Goal: Transaction & Acquisition: Purchase product/service

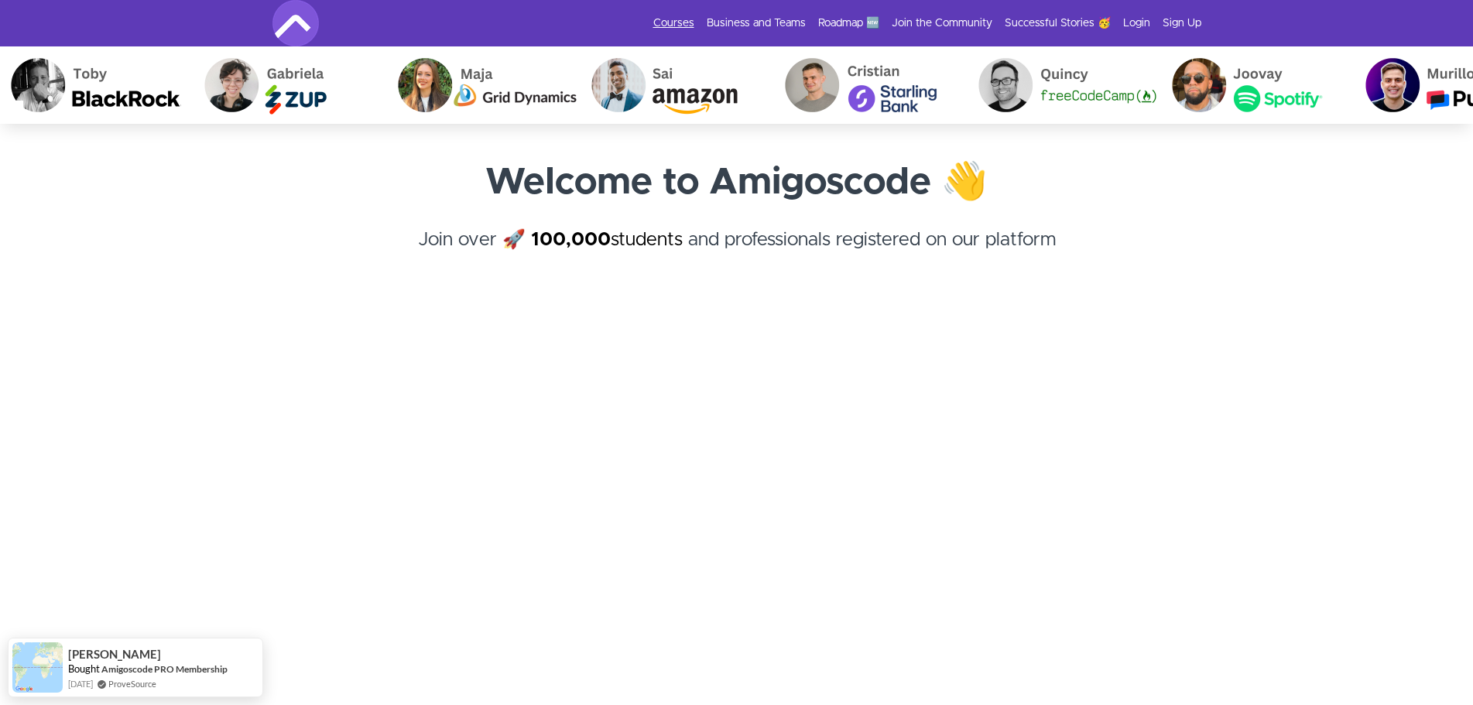
click at [681, 19] on link "Courses" at bounding box center [673, 22] width 41 height 15
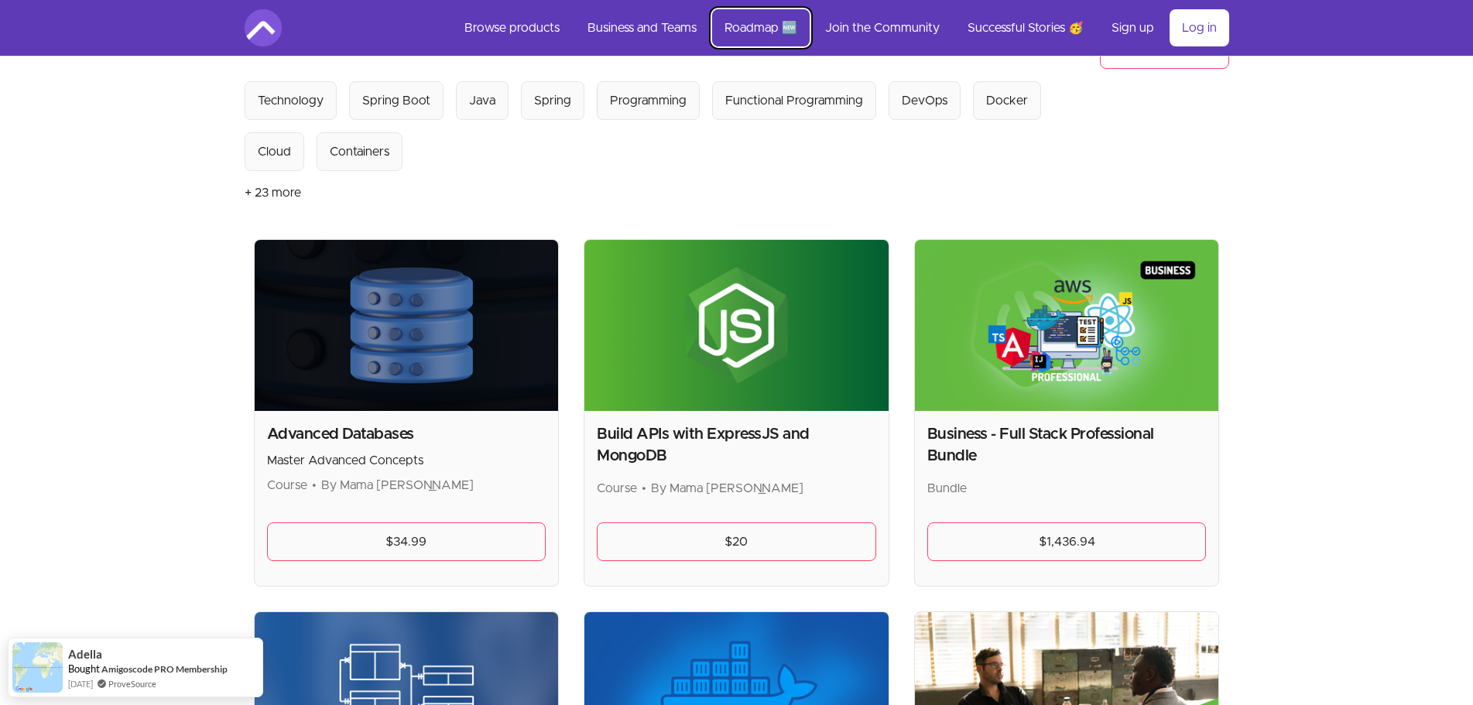
scroll to position [155, 0]
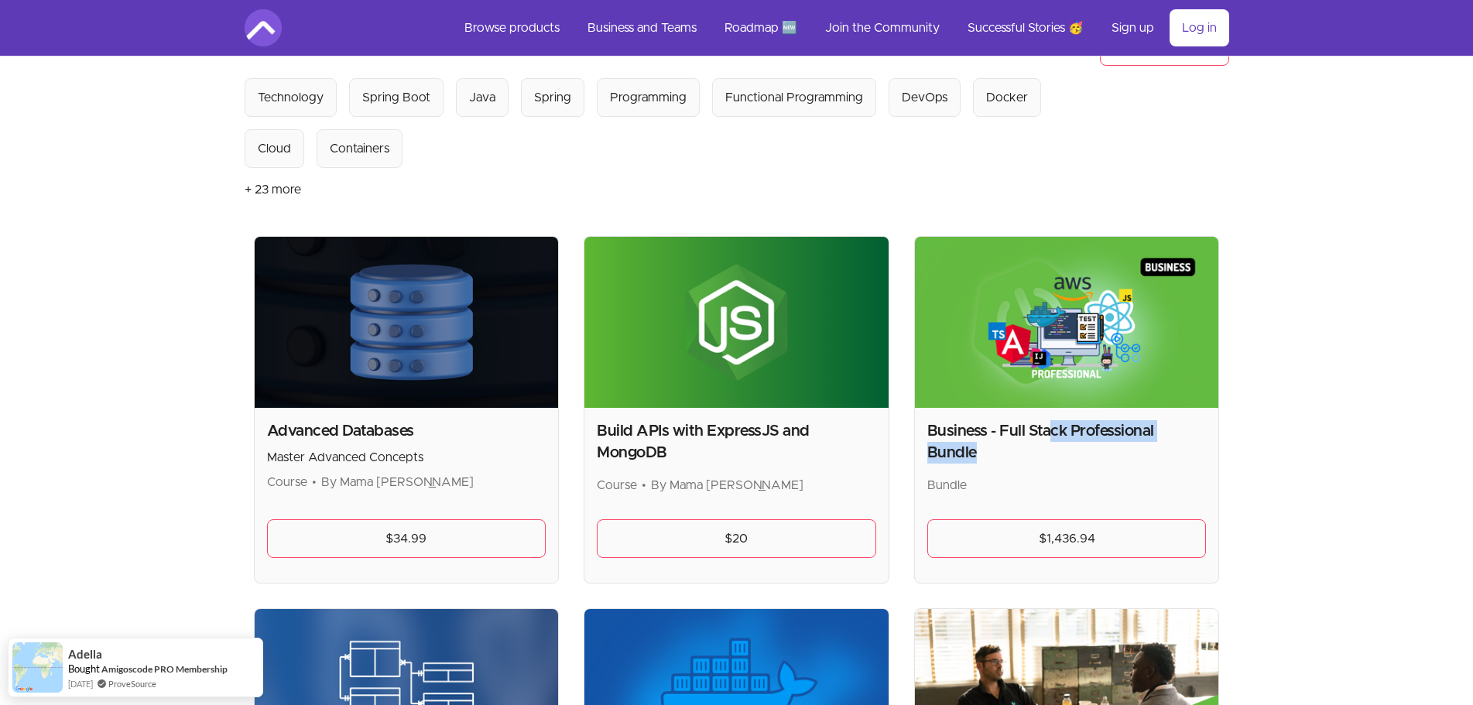
drag, startPoint x: 1049, startPoint y: 431, endPoint x: 1222, endPoint y: 430, distance: 172.6
click at [1206, 430] on h2 "Business - Full Stack Professional Bundle" at bounding box center [1066, 441] width 279 height 43
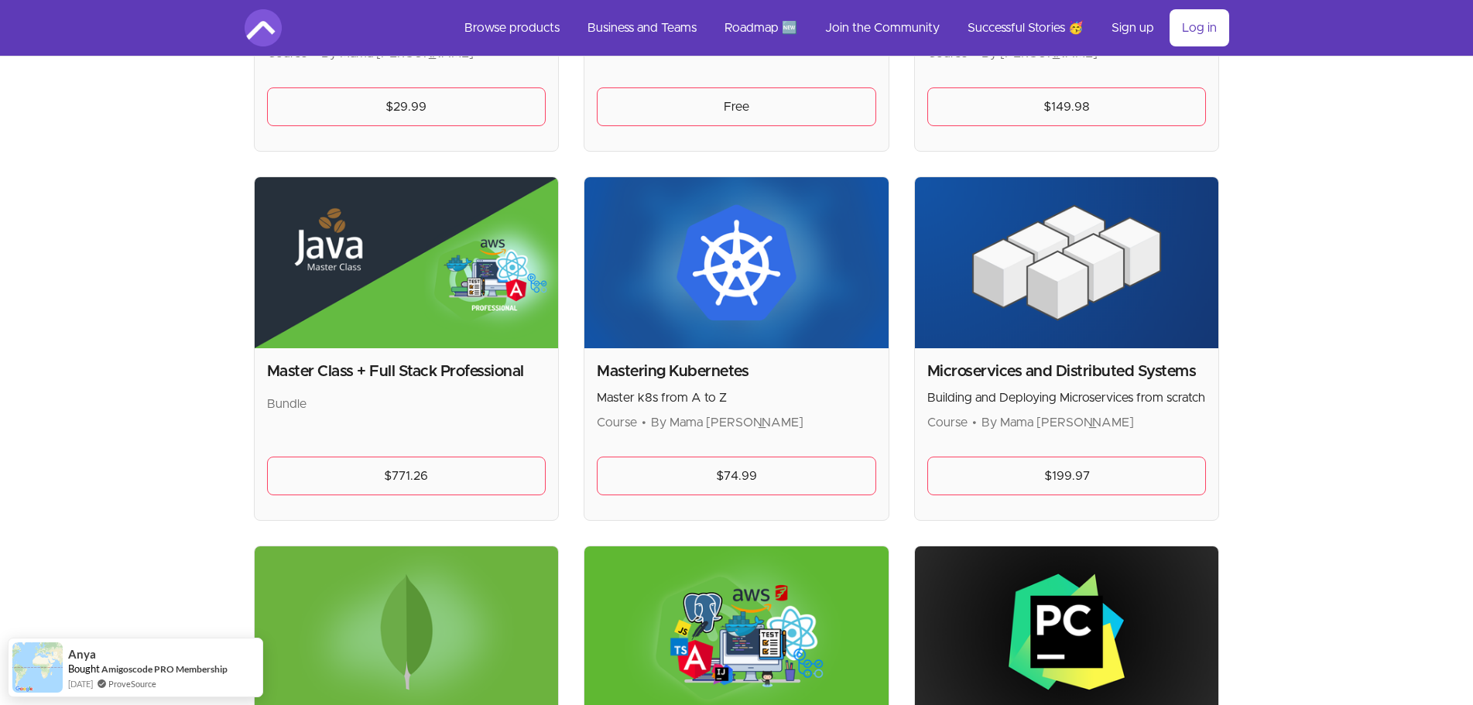
scroll to position [2555, 0]
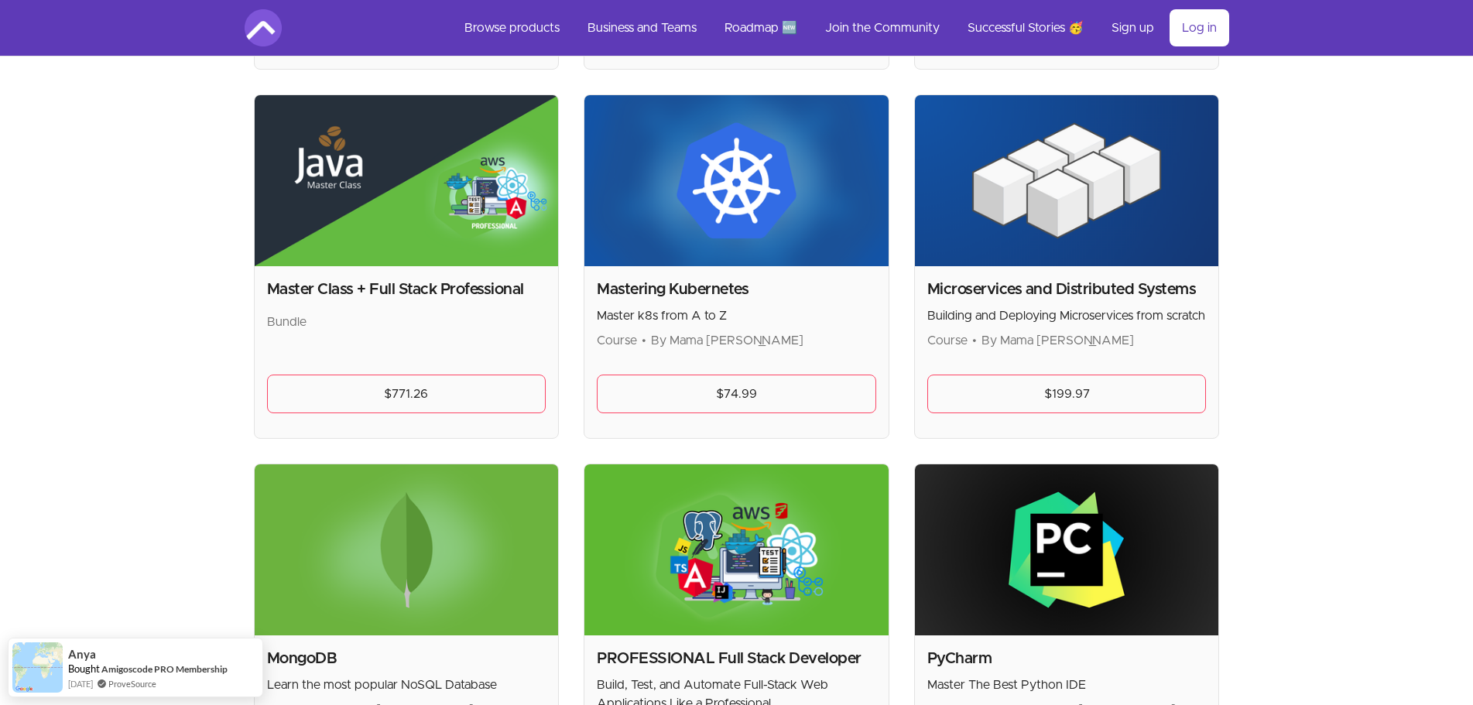
scroll to position [2787, 0]
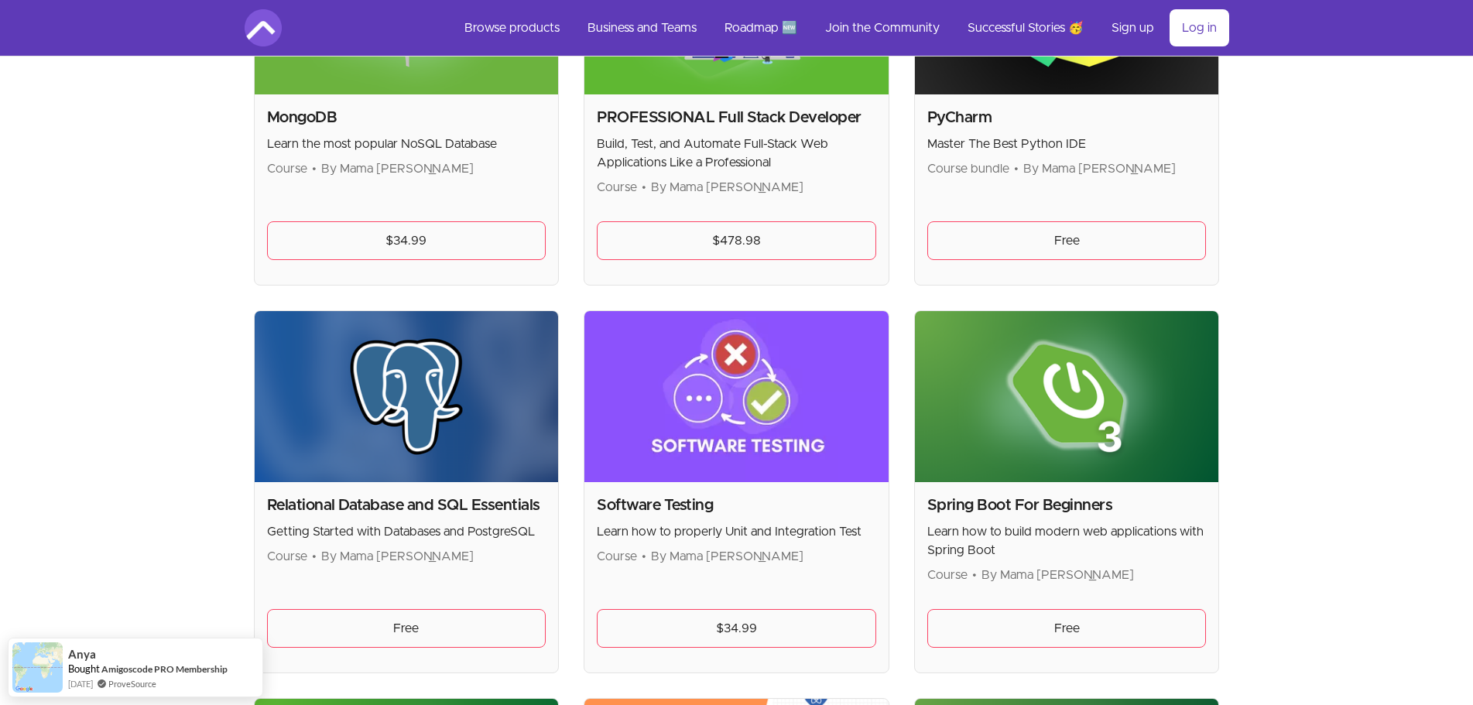
scroll to position [3174, 0]
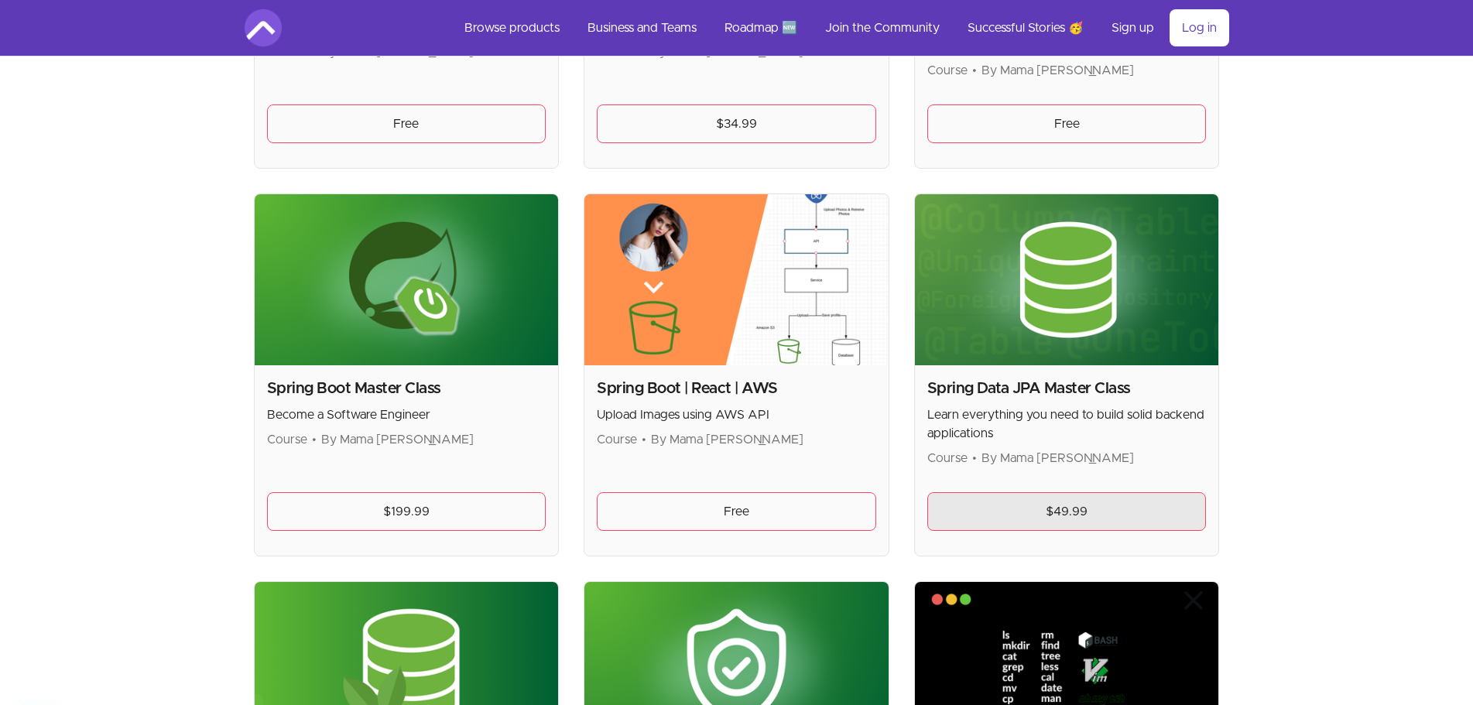
scroll to position [3638, 0]
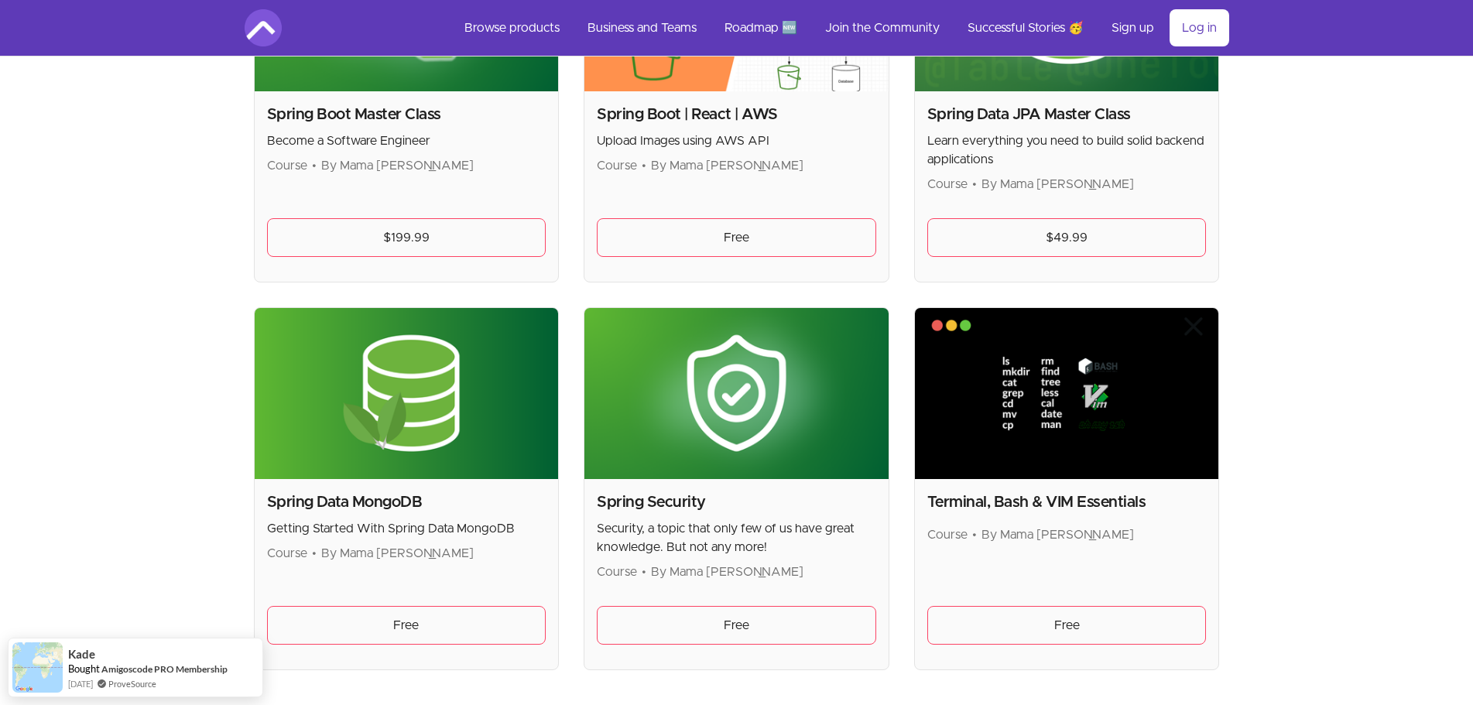
scroll to position [3948, 0]
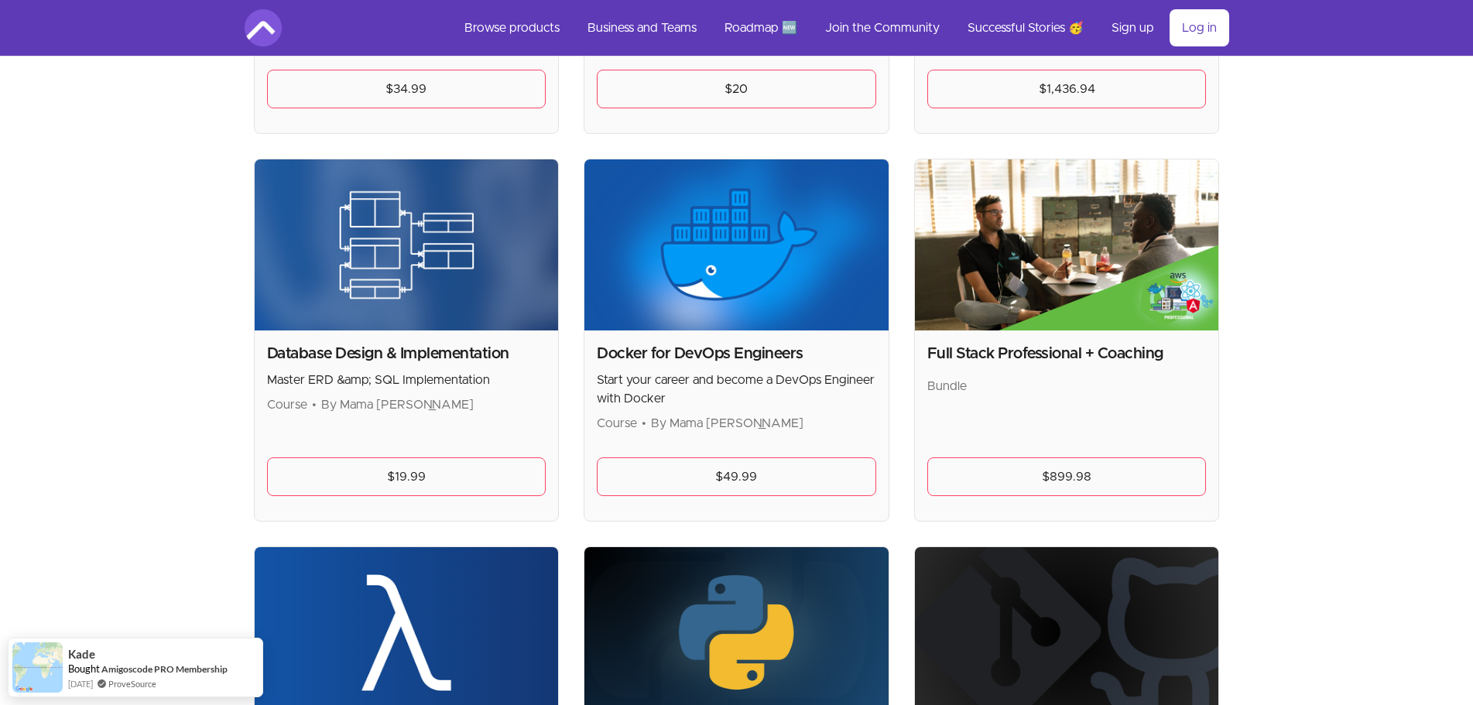
scroll to position [0, 0]
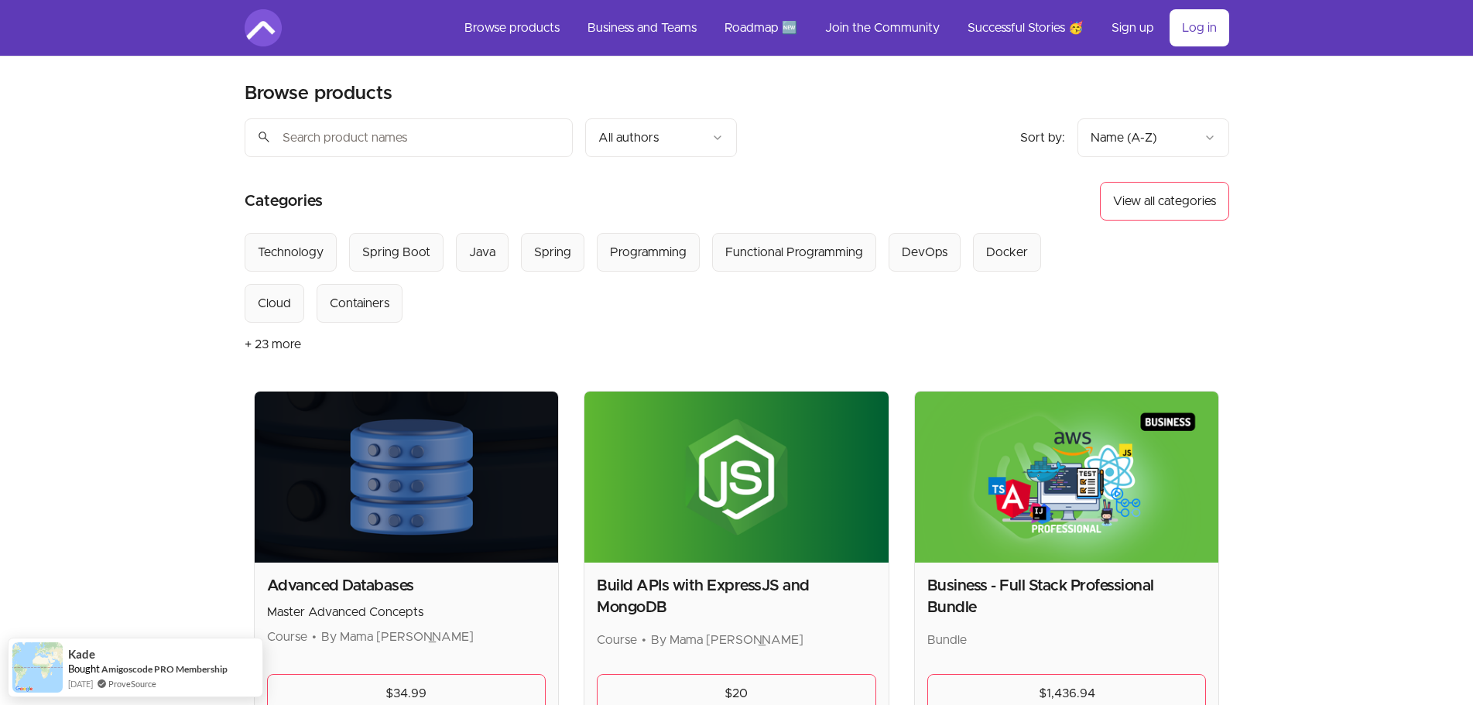
click at [1051, 550] on img at bounding box center [1067, 477] width 304 height 171
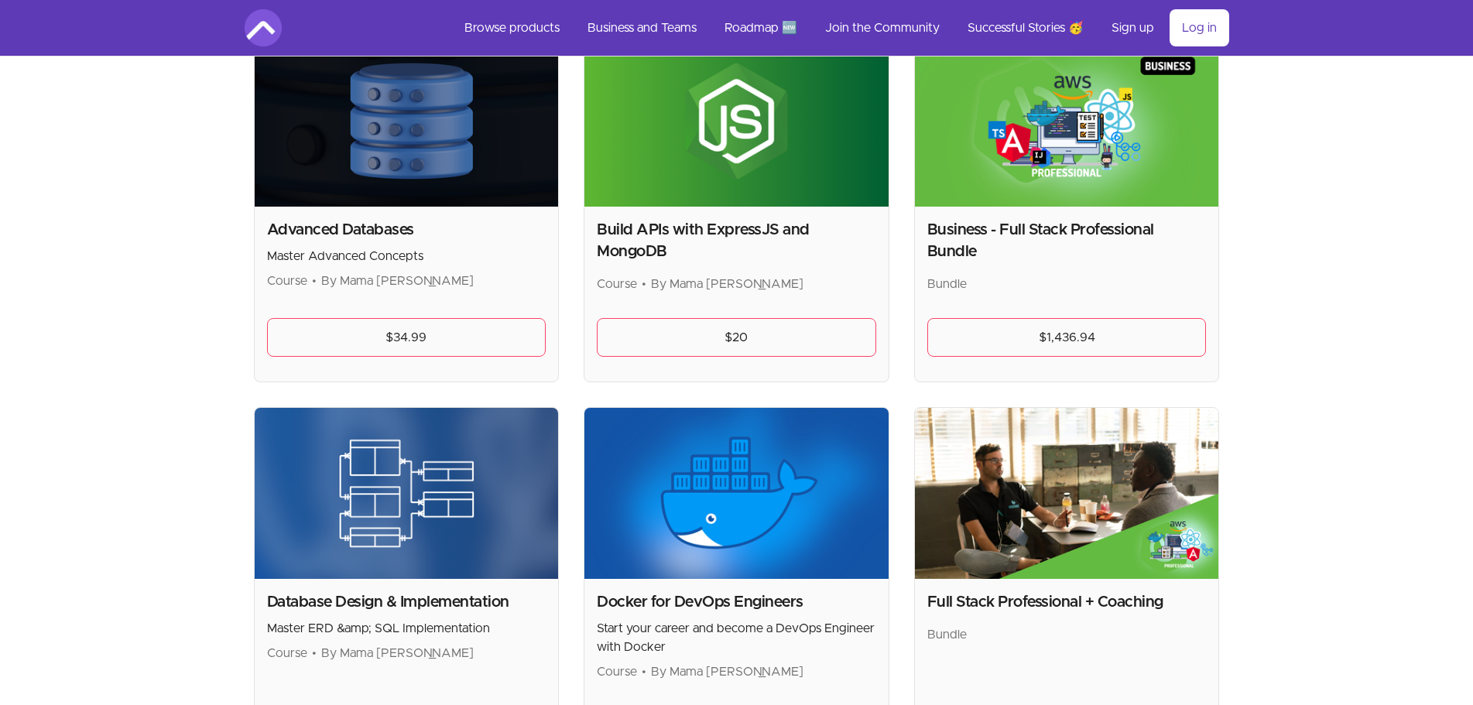
scroll to position [387, 0]
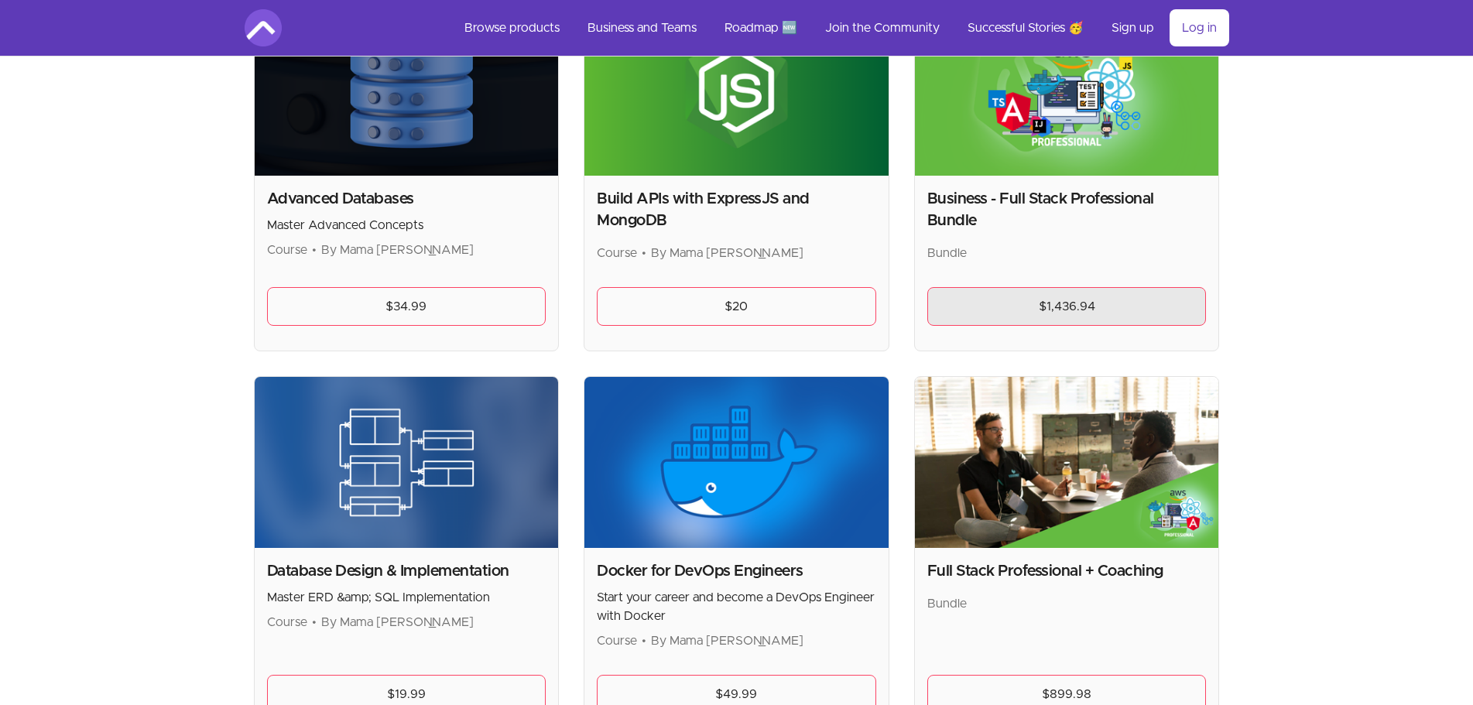
click at [1044, 300] on link "$1,436.94" at bounding box center [1066, 306] width 279 height 39
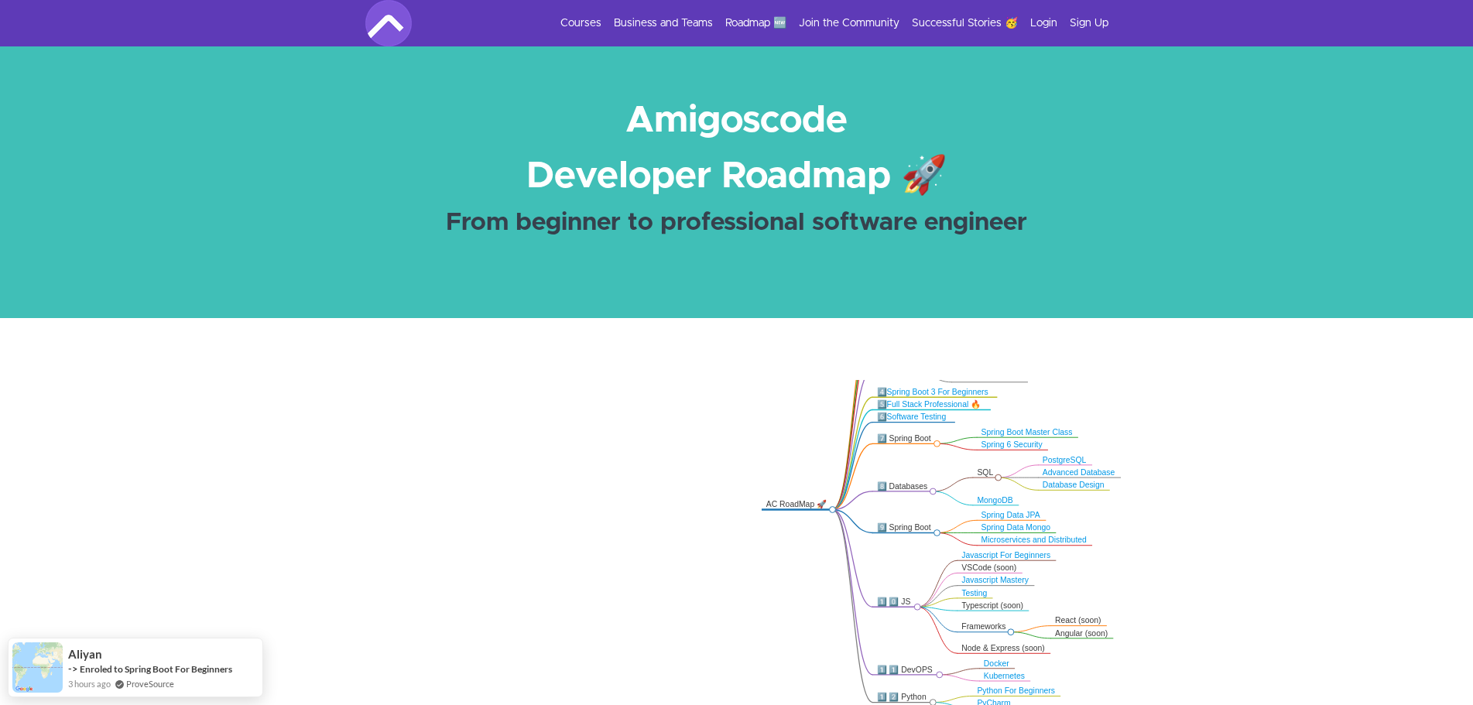
drag, startPoint x: 1287, startPoint y: 533, endPoint x: 1213, endPoint y: 440, distance: 119.1
click at [1213, 436] on icon ".markmap{font:300 16px/20px sans-serif}.markmap-link{fill:none}.markmap-node>ci…" at bounding box center [736, 591] width 1473 height 423
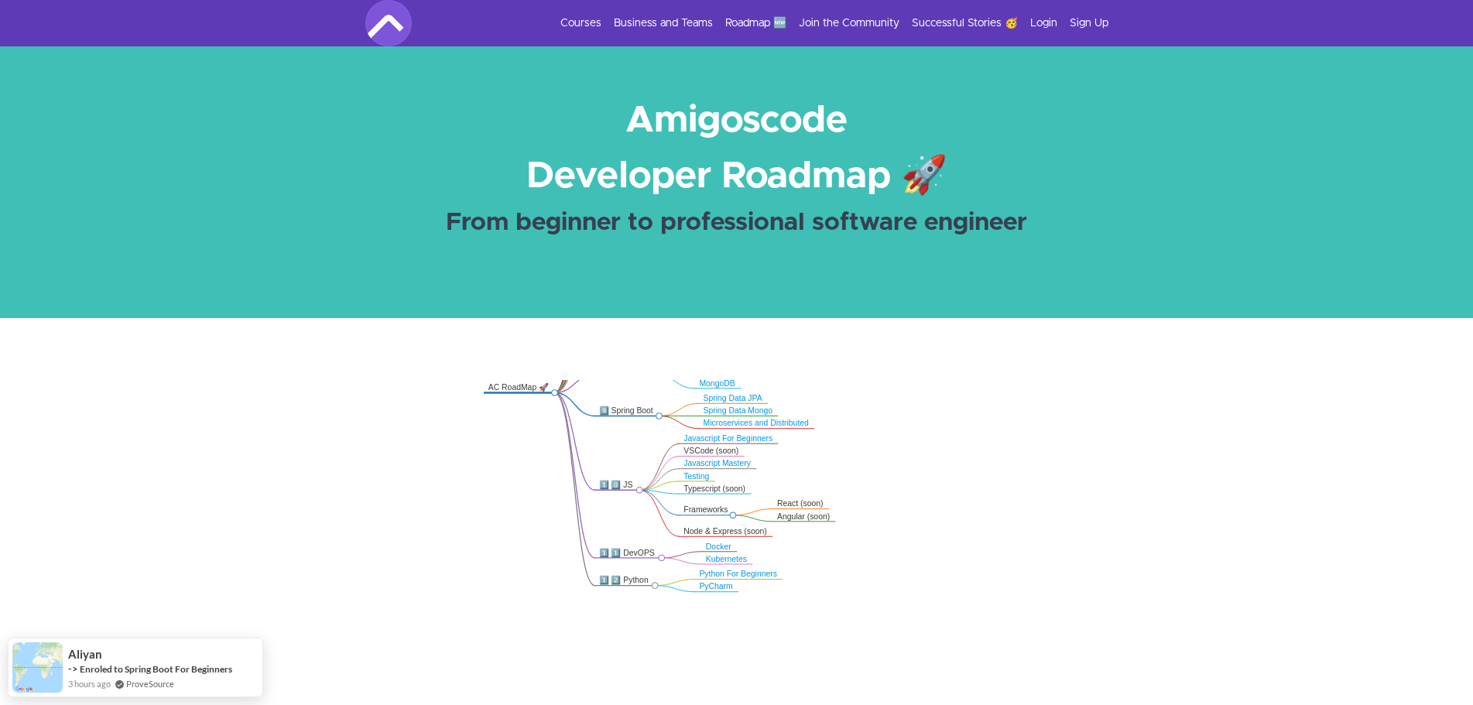
drag, startPoint x: 1228, startPoint y: 472, endPoint x: 908, endPoint y: 486, distance: 320.0
click at [951, 358] on div ".markmap{font:300 16px/20px sans-serif}.markmap-link{fill:none}.markmap-node>ci…" at bounding box center [736, 593] width 1473 height 551
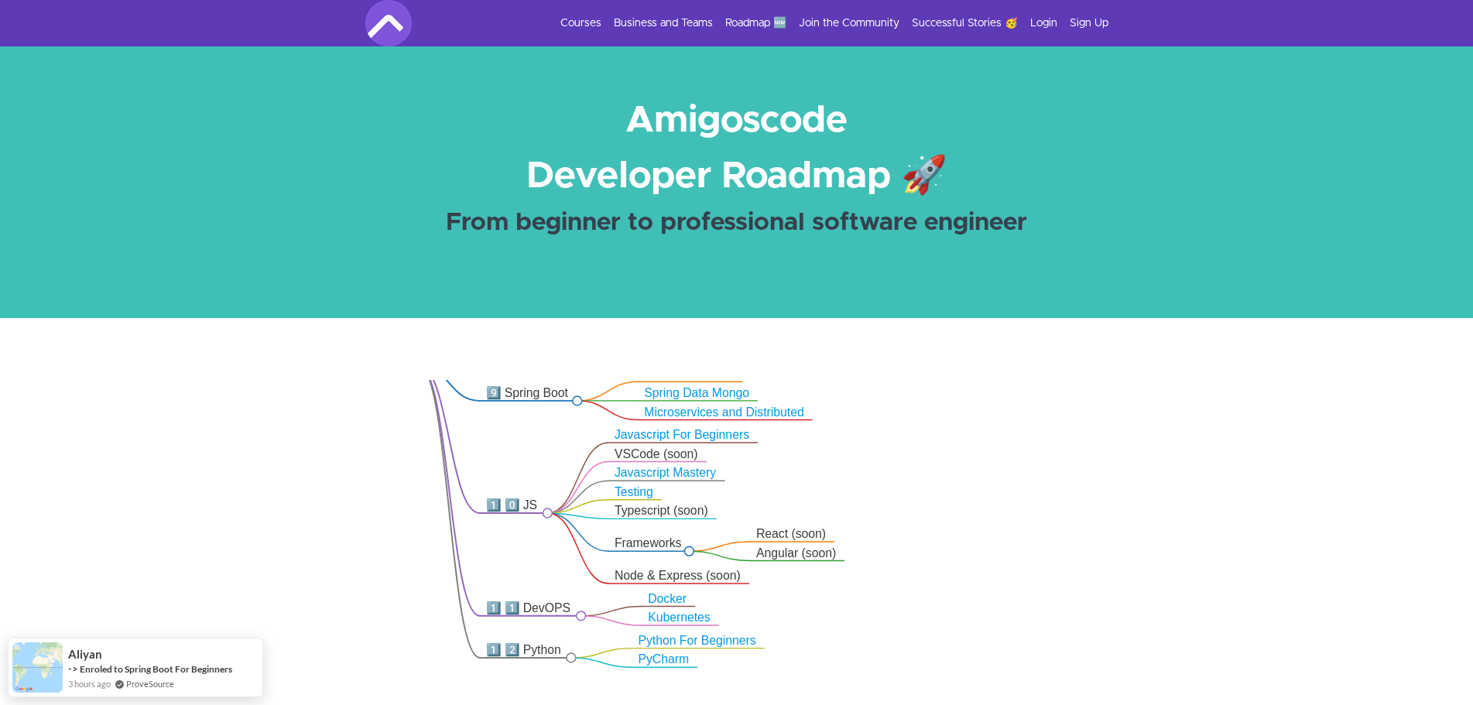
drag, startPoint x: 885, startPoint y: 444, endPoint x: 989, endPoint y: 461, distance: 105.9
click at [989, 461] on icon ".markmap{font:300 16px/20px sans-serif}.markmap-link{fill:none}.markmap-node>ci…" at bounding box center [736, 591] width 1473 height 423
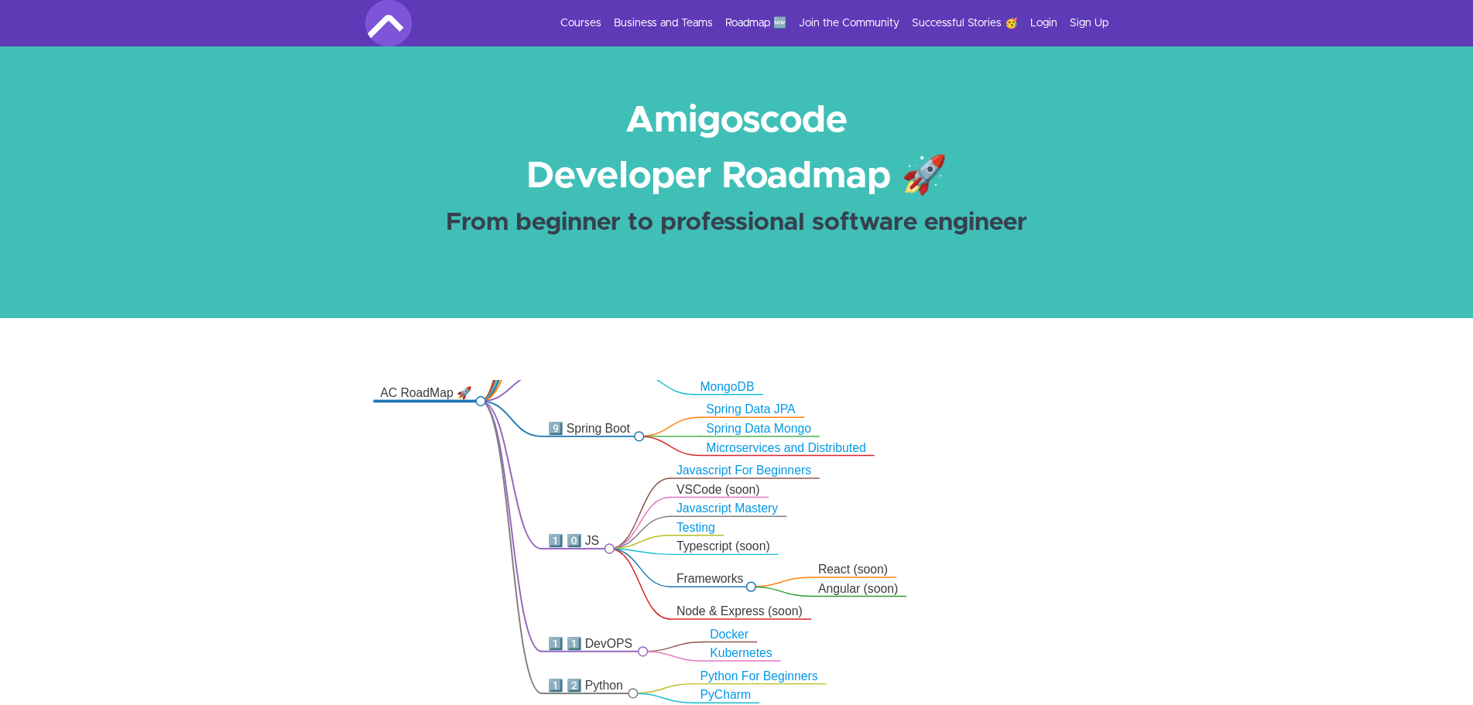
drag, startPoint x: 931, startPoint y: 446, endPoint x: 935, endPoint y: 488, distance: 42.0
click at [935, 488] on icon ".markmap{font:300 16px/20px sans-serif}.markmap-link{fill:none}.markmap-node>ci…" at bounding box center [736, 591] width 1473 height 423
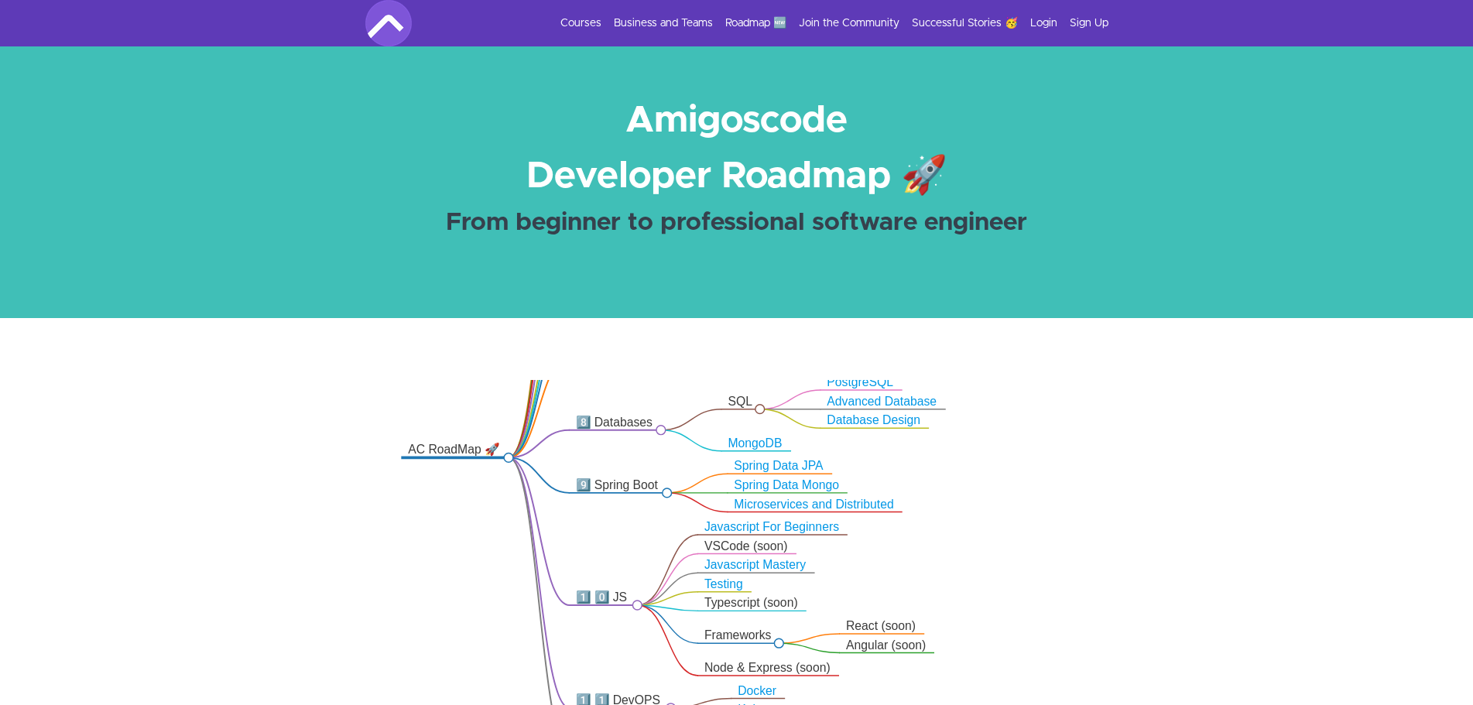
drag, startPoint x: 922, startPoint y: 511, endPoint x: 950, endPoint y: 579, distance: 73.6
click at [950, 579] on icon ".markmap{font:300 16px/20px sans-serif}.markmap-link{fill:none}.markmap-node>ci…" at bounding box center [736, 591] width 1473 height 423
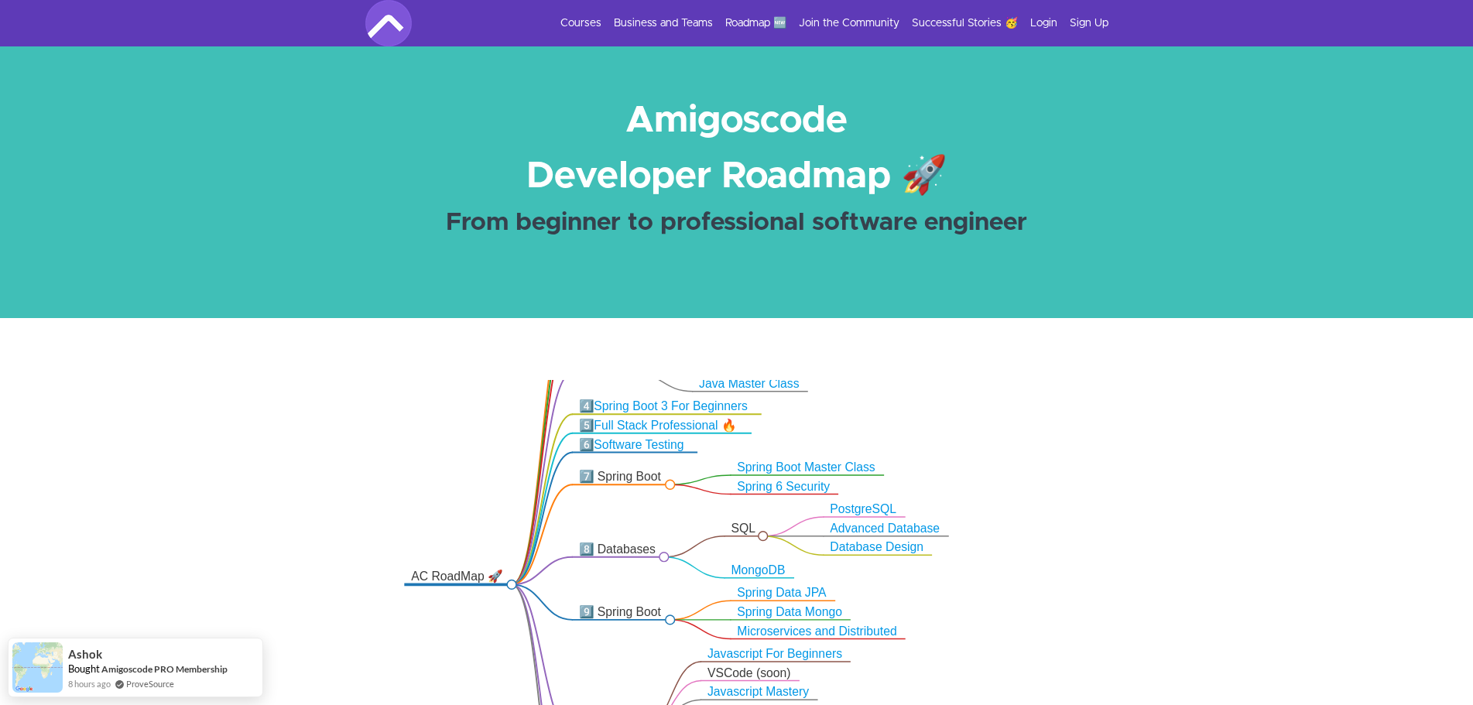
drag, startPoint x: 1111, startPoint y: 454, endPoint x: 1109, endPoint y: 557, distance: 103.0
click at [1109, 557] on icon ".markmap{font:300 16px/20px sans-serif}.markmap-link{fill:none}.markmap-node>ci…" at bounding box center [736, 591] width 1473 height 423
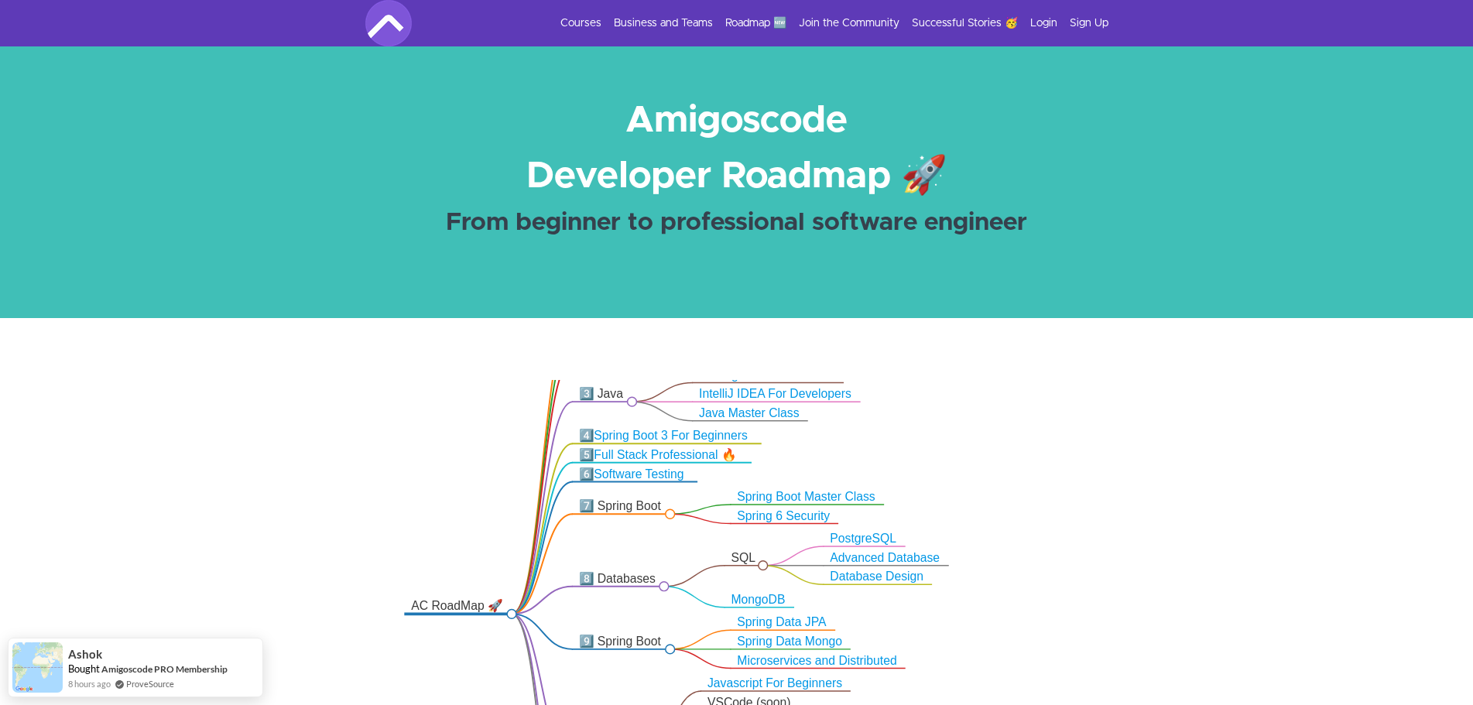
drag, startPoint x: 971, startPoint y: 458, endPoint x: 971, endPoint y: 467, distance: 8.5
click at [971, 467] on icon ".markmap{font:300 16px/20px sans-serif}.markmap-link{fill:none}.markmap-node>ci…" at bounding box center [736, 591] width 1473 height 423
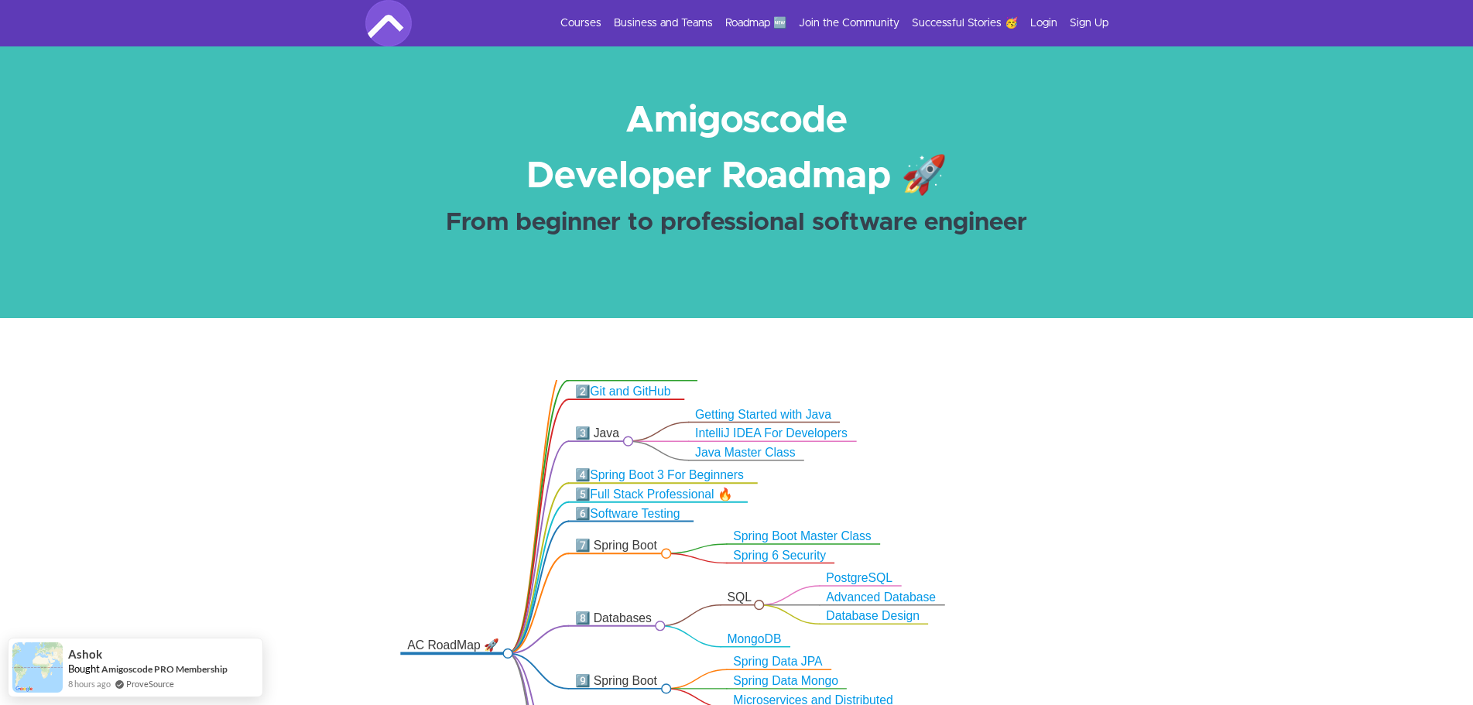
drag, startPoint x: 903, startPoint y: 440, endPoint x: 879, endPoint y: 492, distance: 58.2
click at [900, 480] on icon ".markmap{font:300 16px/20px sans-serif}.markmap-link{fill:none}.markmap-node>ci…" at bounding box center [736, 591] width 1473 height 423
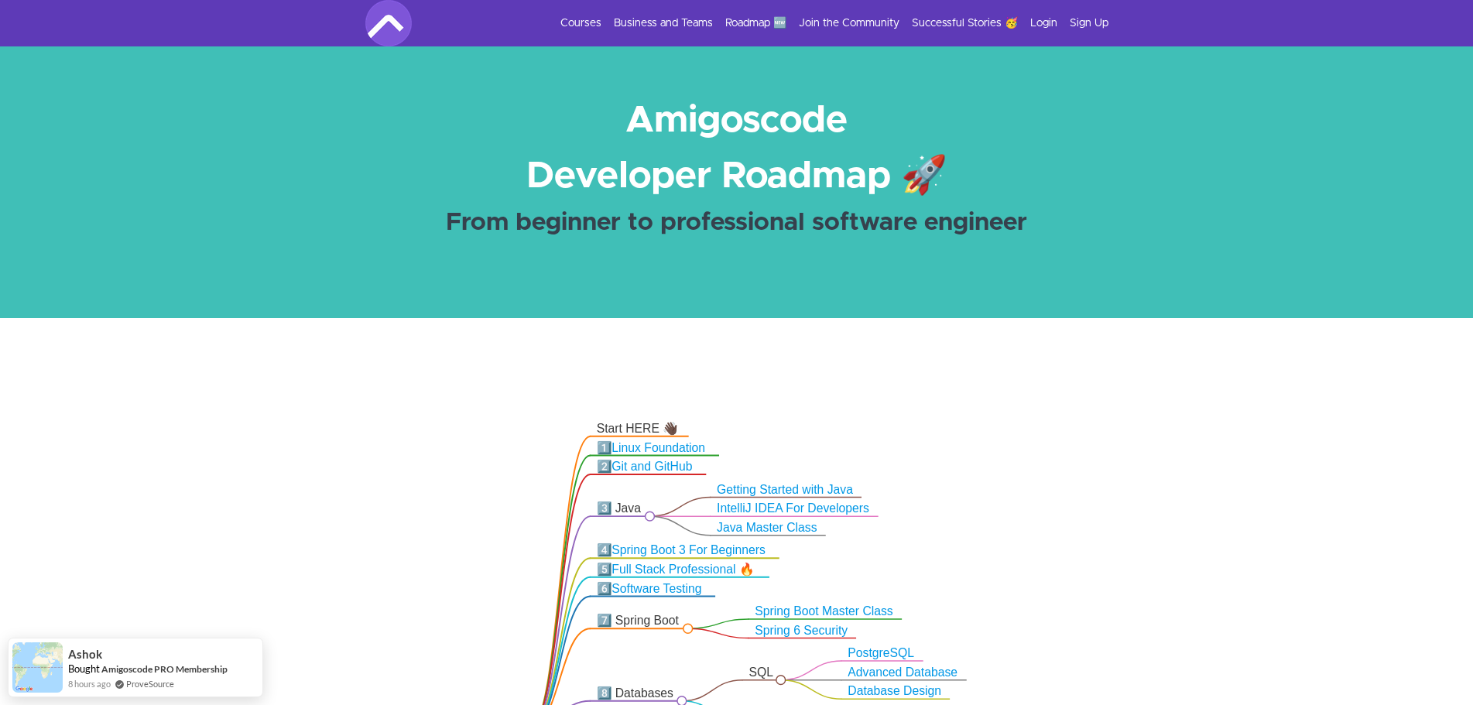
drag, startPoint x: 889, startPoint y: 468, endPoint x: 912, endPoint y: 550, distance: 85.3
click at [912, 550] on icon ".markmap{font:300 16px/20px sans-serif}.markmap-link{fill:none}.markmap-node>ci…" at bounding box center [736, 591] width 1473 height 423
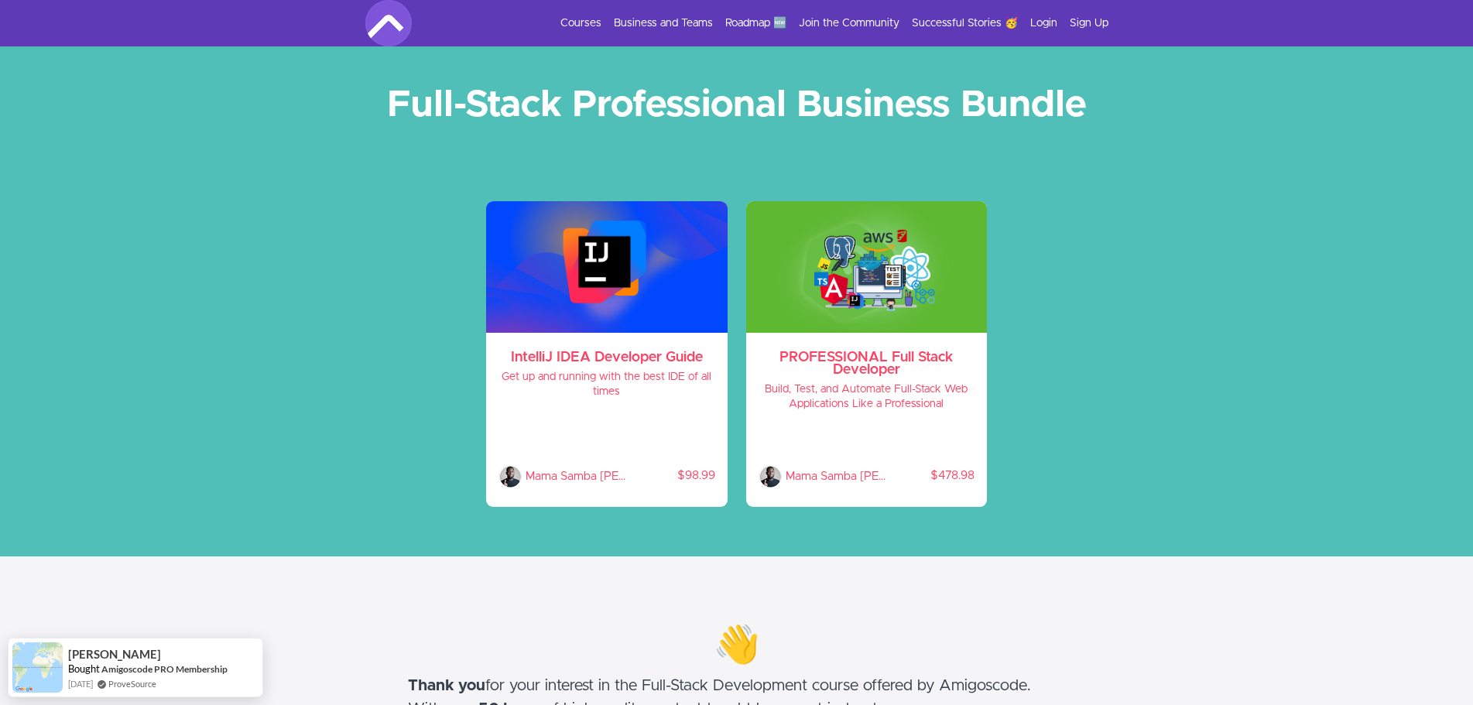
click at [1241, 612] on section "👋 Thank you for your interest in the Full-Stack Development course offered by A…" at bounding box center [736, 686] width 1473 height 258
click at [1269, 611] on section "👋 Thank you for your interest in the Full-Stack Development course offered by A…" at bounding box center [736, 686] width 1473 height 258
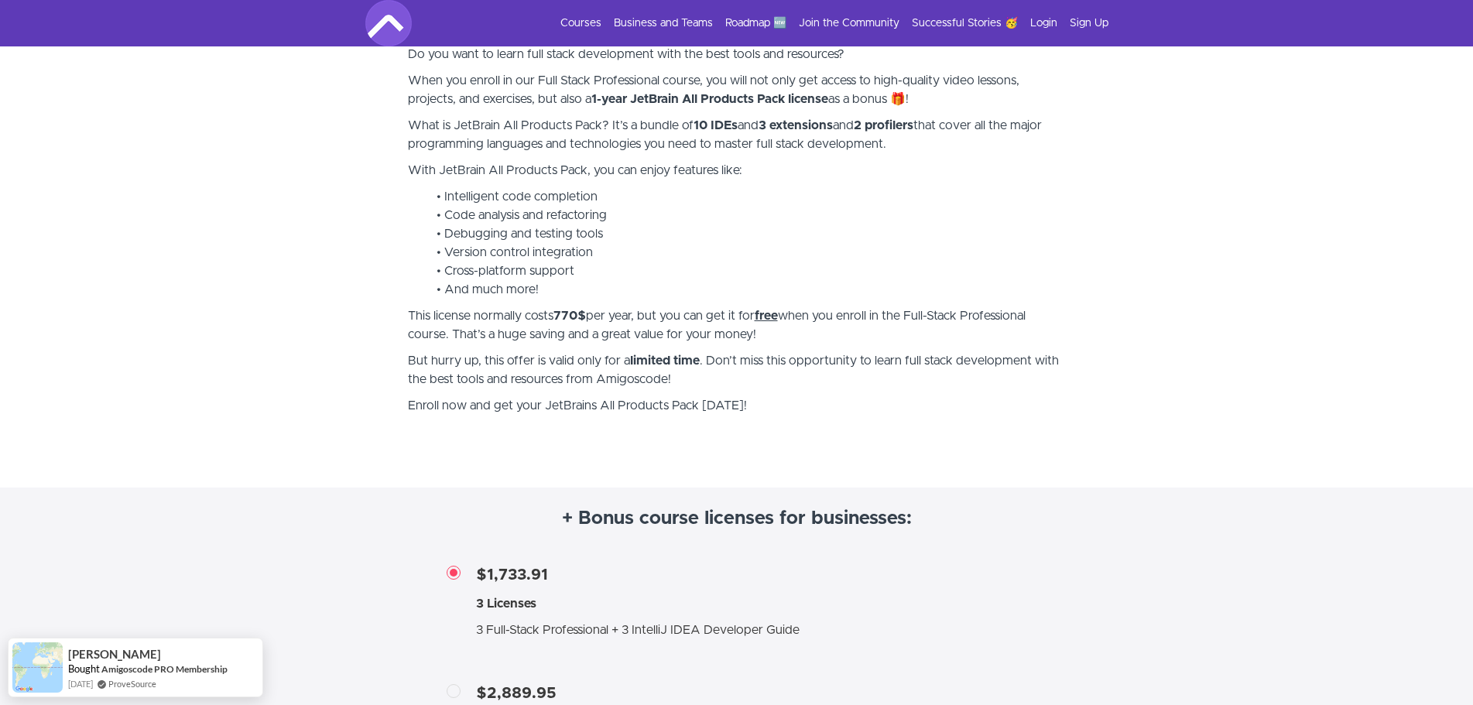
scroll to position [2477, 0]
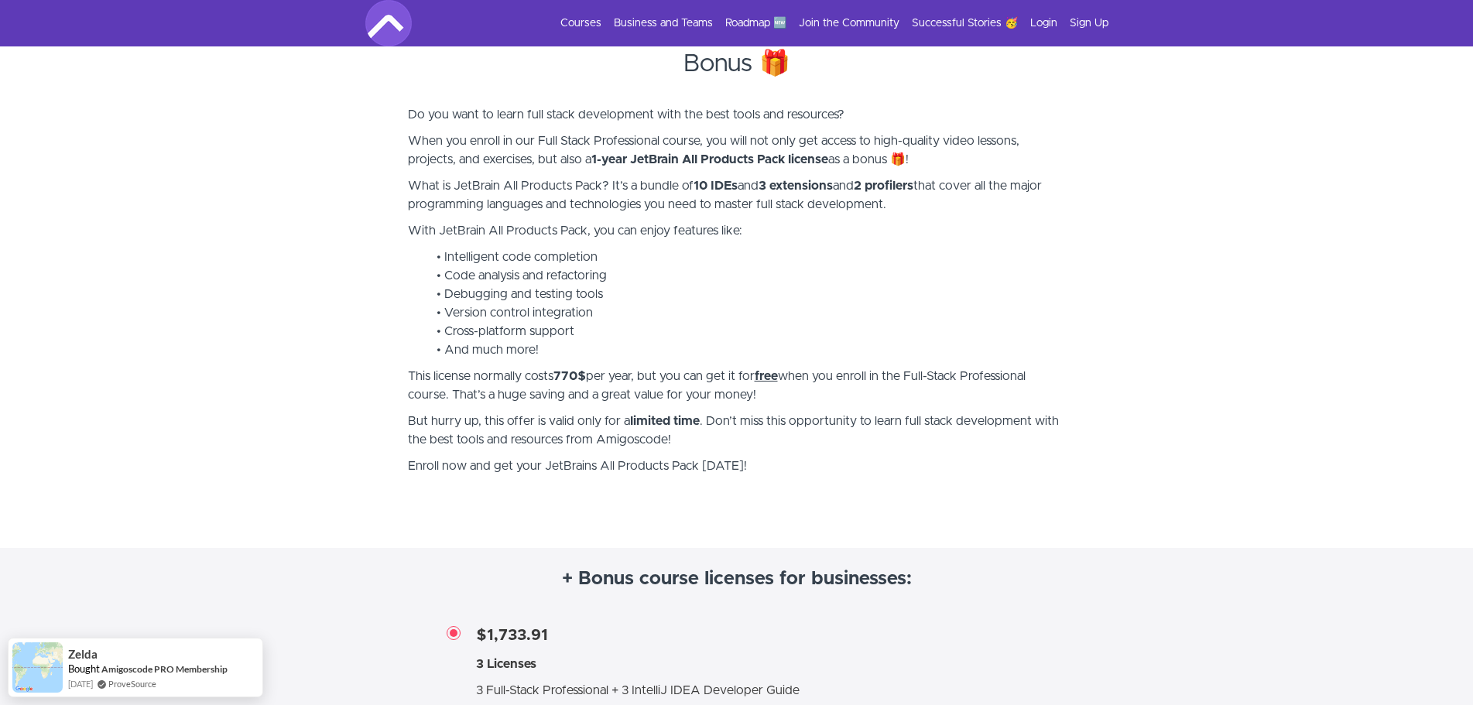
click at [695, 420] on p "But hurry up, this offer is valid only for a limited time . Don’t miss this opp…" at bounding box center [737, 430] width 658 height 37
click at [1171, 427] on section "Bonus 🎁 Do you want to learn full stack development with the best tools and res…" at bounding box center [736, 273] width 1473 height 549
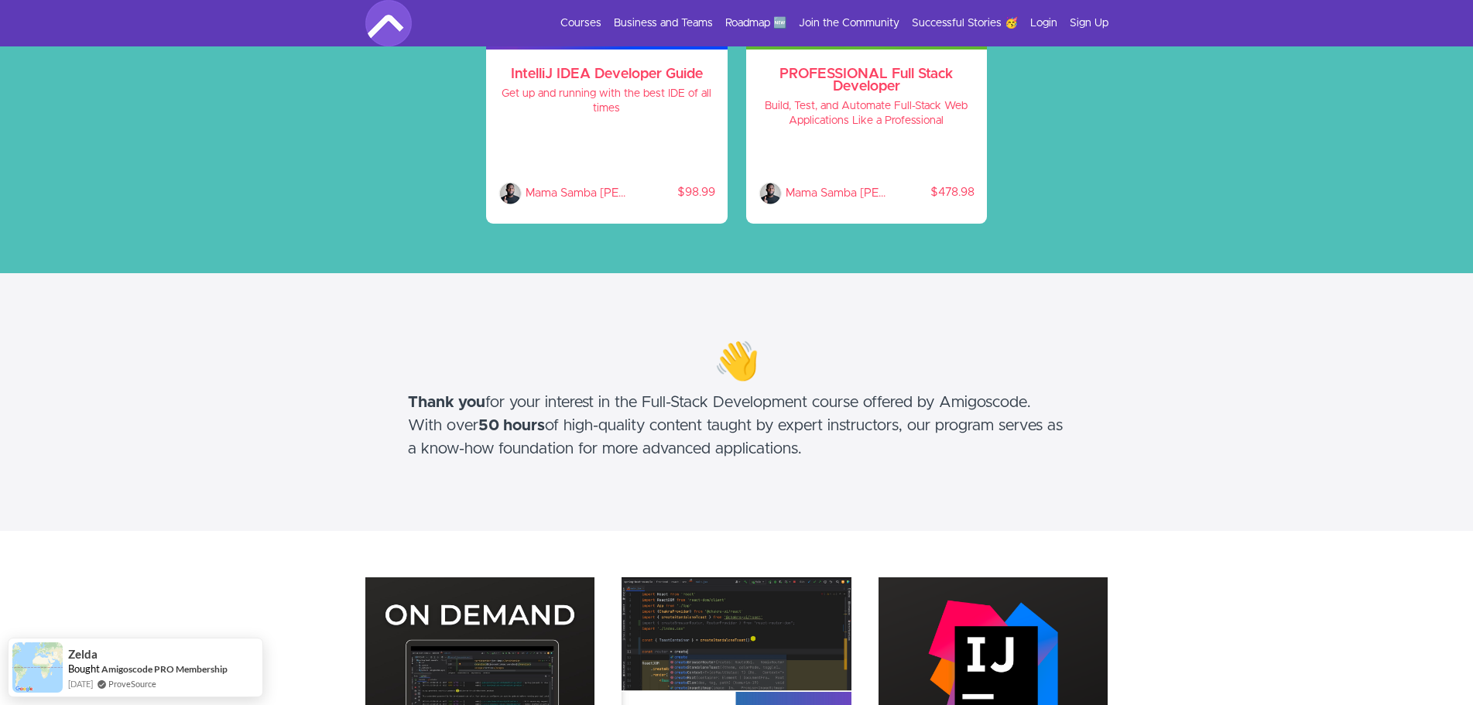
scroll to position [0, 0]
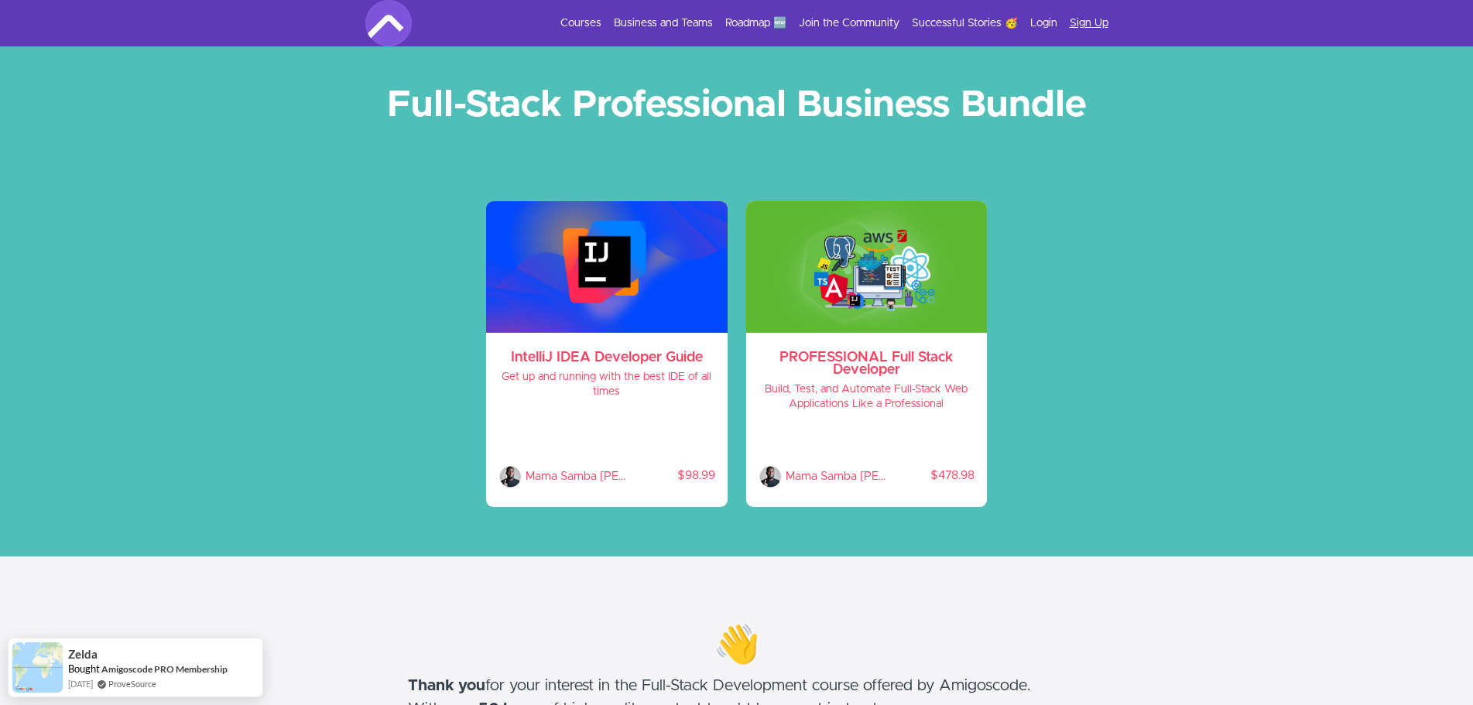
click at [1088, 27] on link "Sign Up" at bounding box center [1089, 22] width 39 height 15
click at [589, 21] on link "Courses" at bounding box center [580, 22] width 41 height 15
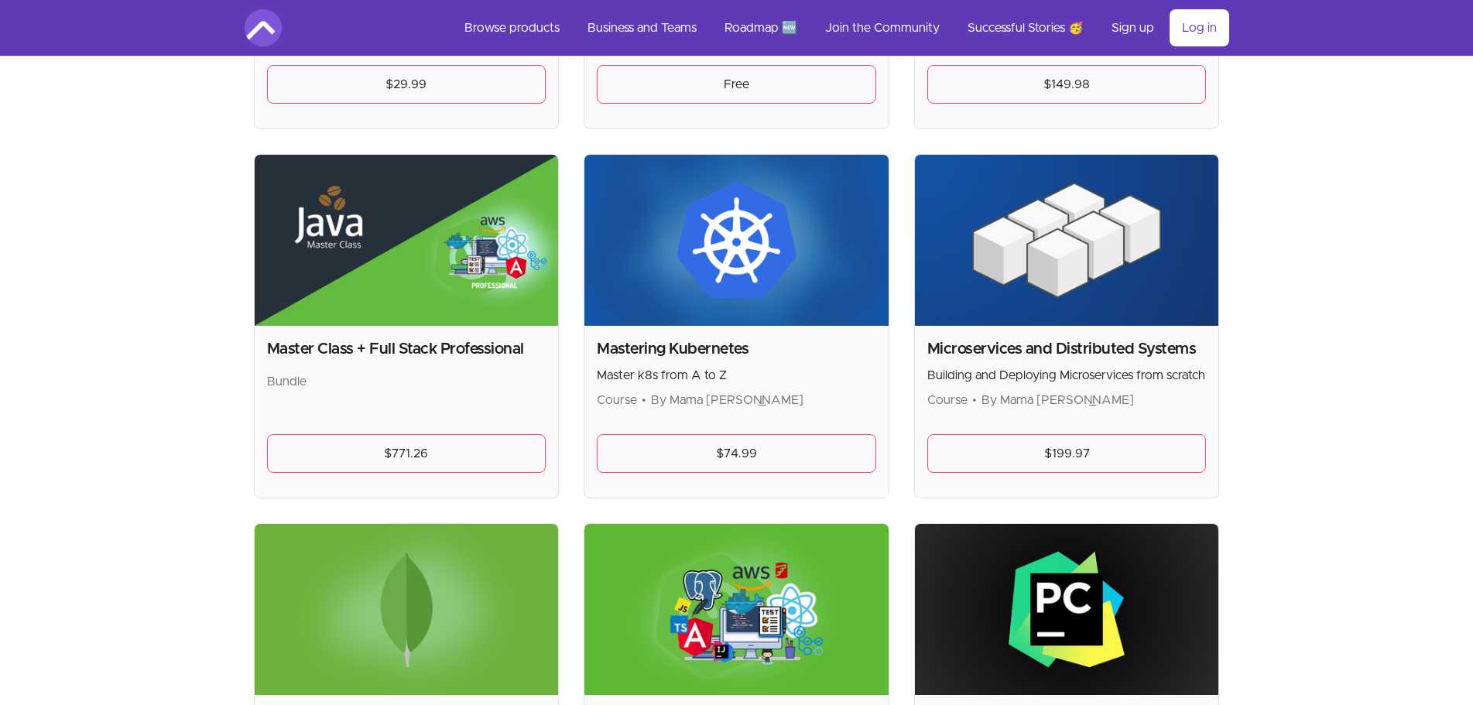
scroll to position [2787, 0]
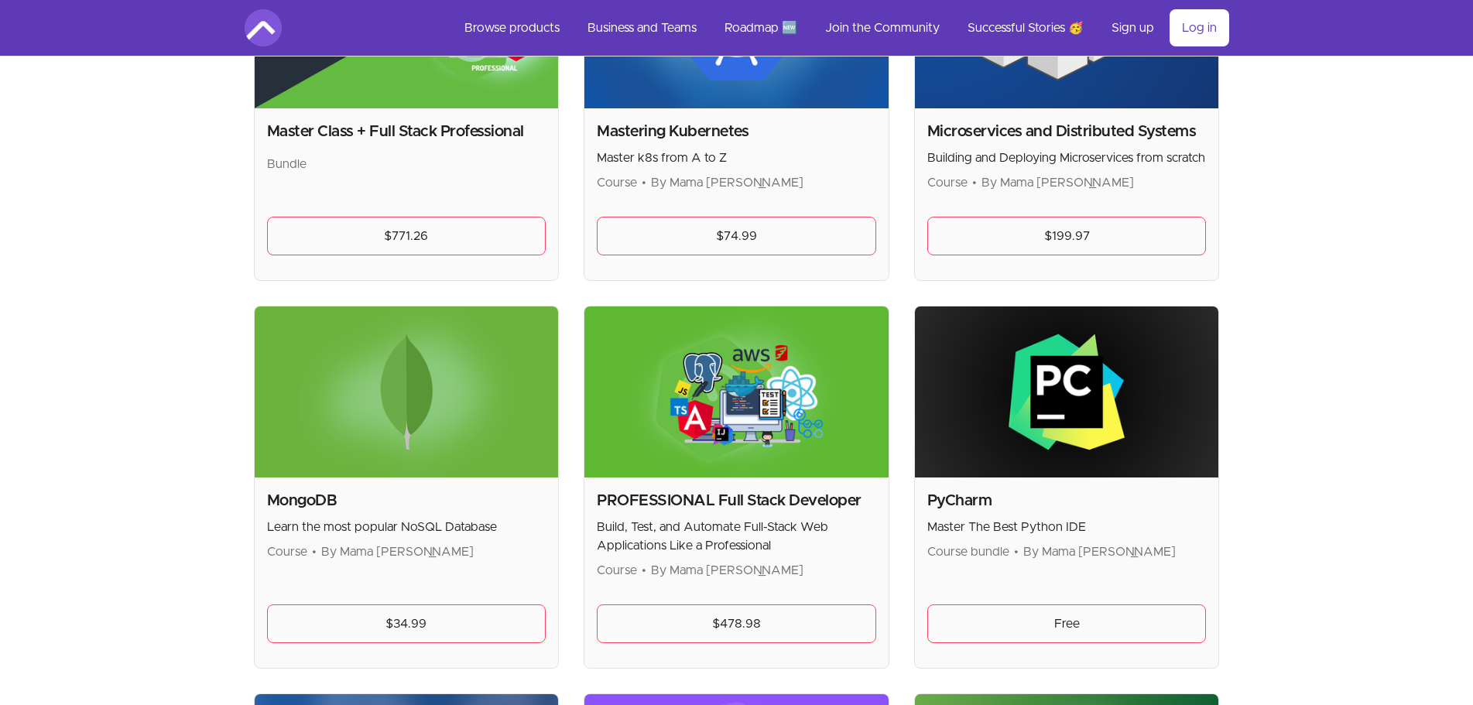
click at [719, 408] on img at bounding box center [736, 392] width 304 height 171
click at [736, 620] on link "$478.98" at bounding box center [736, 624] width 279 height 39
